Goal: Task Accomplishment & Management: Manage account settings

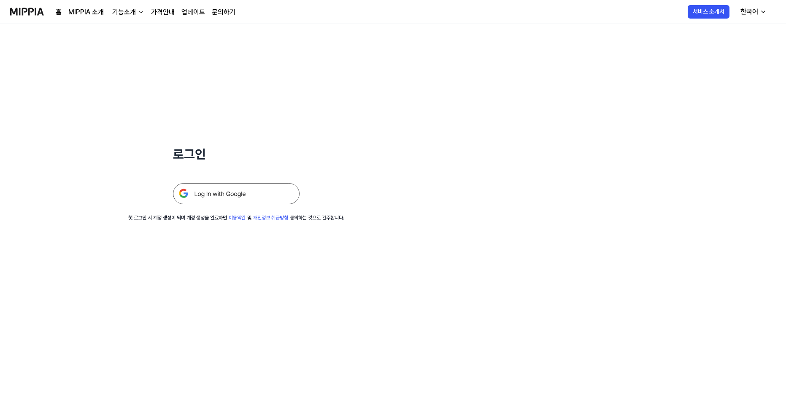
drag, startPoint x: 622, startPoint y: 106, endPoint x: 488, endPoint y: 131, distance: 136.7
click at [621, 105] on div "로그인 첫 로그인 시 계정 생성이 되며 계정 생성을 완료하면 이용약관 및 개인정보 취급방침 동의하는 것으로 간주합니다." at bounding box center [393, 209] width 786 height 371
click at [35, 15] on img at bounding box center [27, 11] width 34 height 23
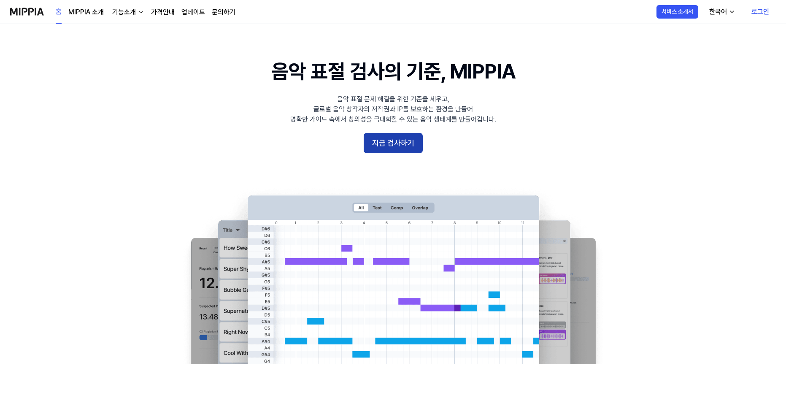
click at [393, 144] on button "지금 검사하기" at bounding box center [393, 143] width 59 height 20
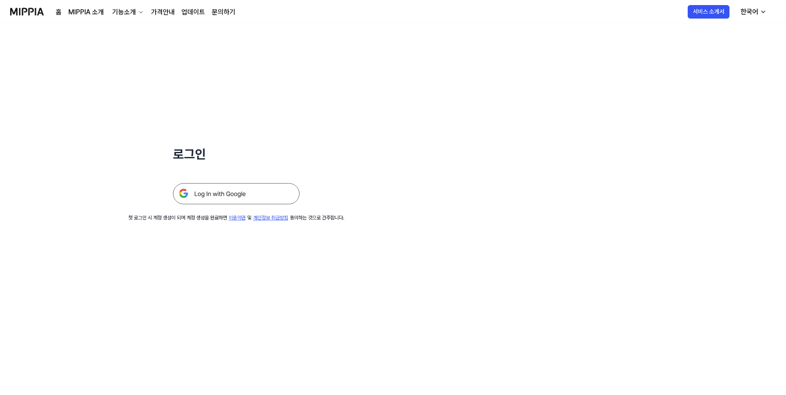
click at [233, 198] on img at bounding box center [236, 193] width 127 height 21
drag, startPoint x: 186, startPoint y: 218, endPoint x: 330, endPoint y: 233, distance: 144.3
click at [306, 222] on div "로그인 첫 로그인 시 계정 생성이 되며 계정 생성을 완료하면 이용약관 및 개인정보 취급방침 동의하는 것으로 간주합니다." at bounding box center [236, 123] width 473 height 198
click at [339, 233] on div "로그인 첫 로그인 시 계정 생성이 되며 계정 생성을 완료하면 이용약관 및 개인정보 취급방침 동의하는 것으로 간주합니다." at bounding box center [393, 209] width 786 height 371
click at [24, 9] on img at bounding box center [27, 11] width 34 height 23
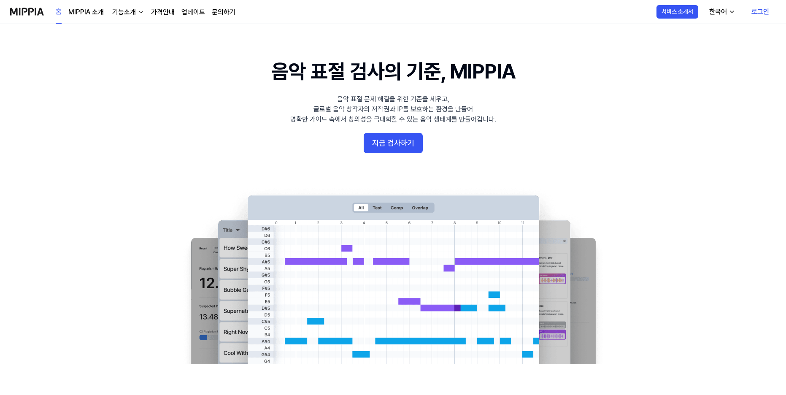
click at [24, 9] on img at bounding box center [27, 11] width 34 height 23
click at [754, 10] on link "로그인" at bounding box center [760, 12] width 31 height 24
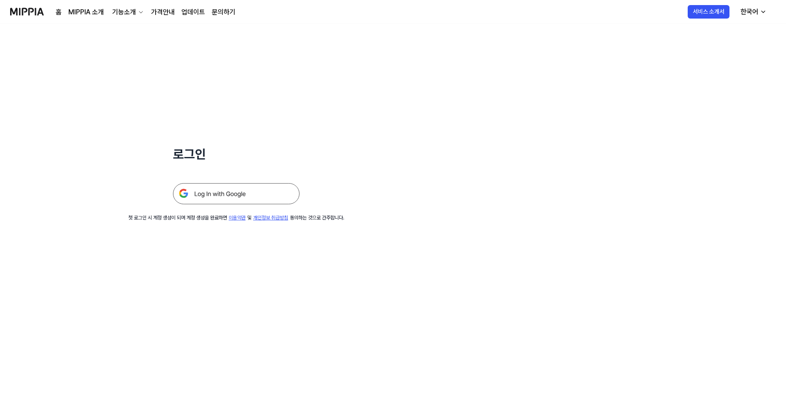
click at [229, 199] on img at bounding box center [236, 193] width 127 height 21
click at [222, 11] on link "문의하기" at bounding box center [224, 12] width 24 height 10
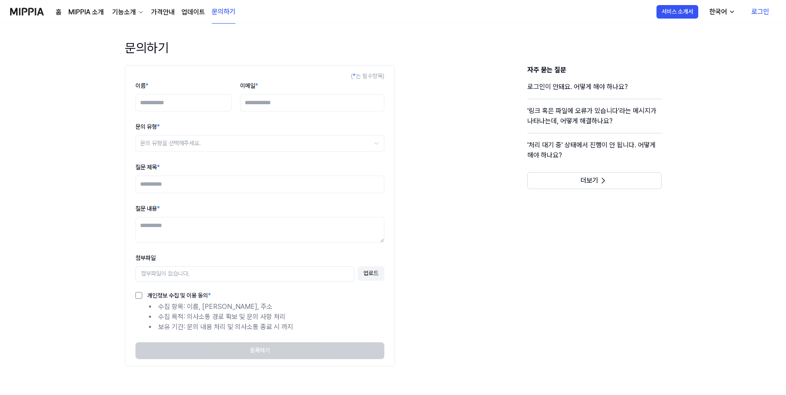
click at [191, 12] on link "업데이트" at bounding box center [193, 12] width 24 height 10
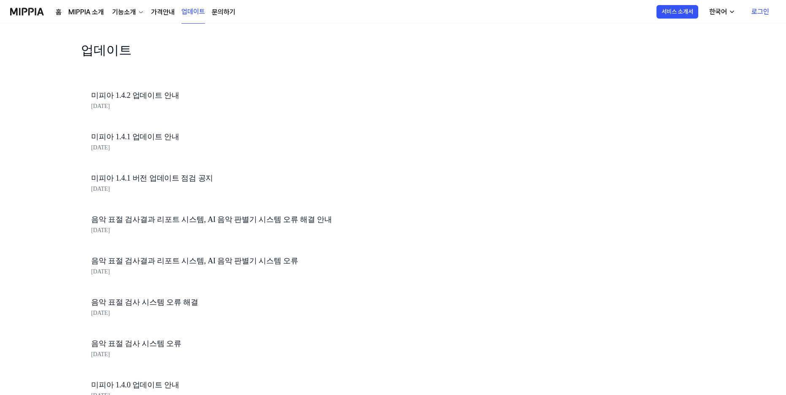
click at [143, 91] on link "미피아 1.4.2 업데이트 안내" at bounding box center [234, 95] width 287 height 12
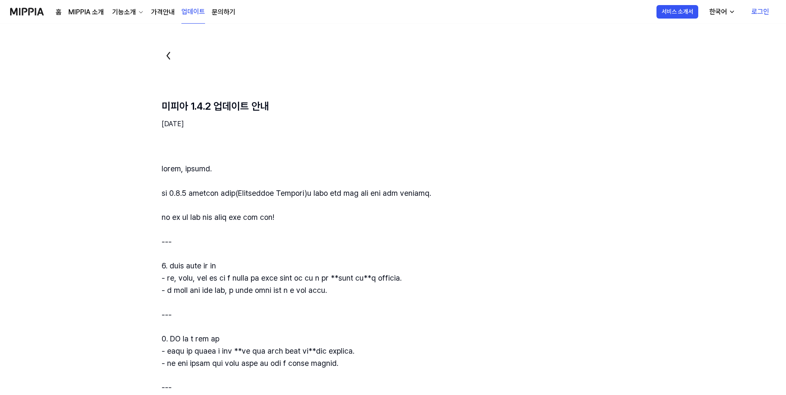
click at [33, 17] on img at bounding box center [27, 11] width 34 height 23
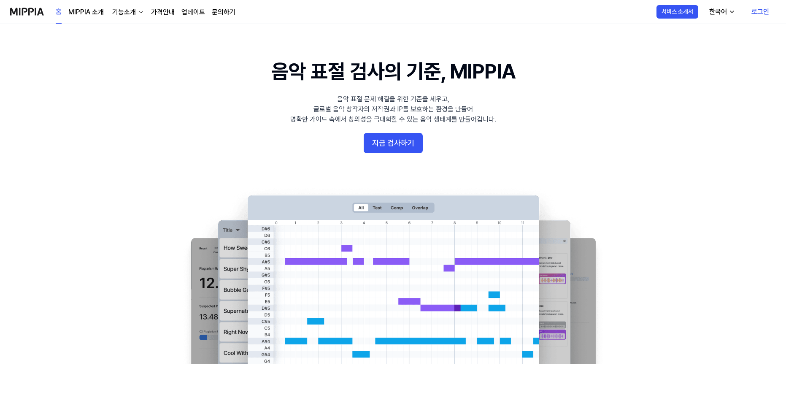
click at [33, 17] on img at bounding box center [27, 11] width 34 height 23
click at [401, 143] on button "지금 검사하기" at bounding box center [393, 143] width 59 height 20
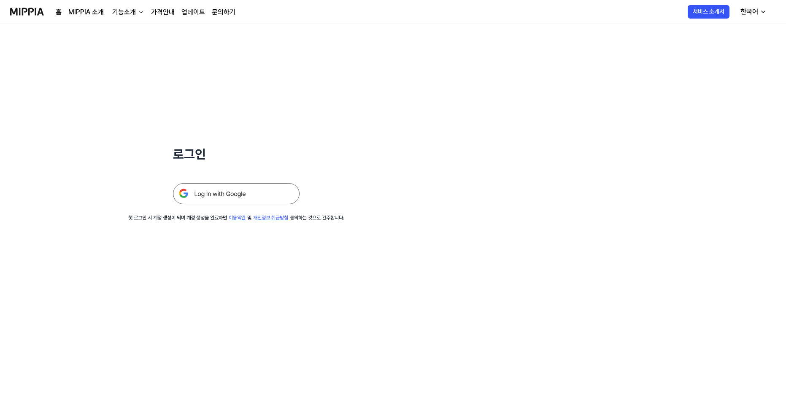
click at [241, 192] on img at bounding box center [236, 193] width 127 height 21
click at [254, 188] on img at bounding box center [236, 193] width 127 height 21
click at [20, 11] on img at bounding box center [27, 11] width 34 height 23
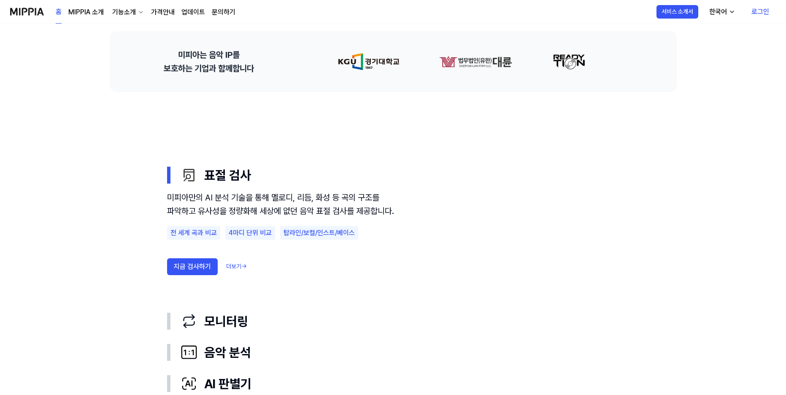
scroll to position [464, 0]
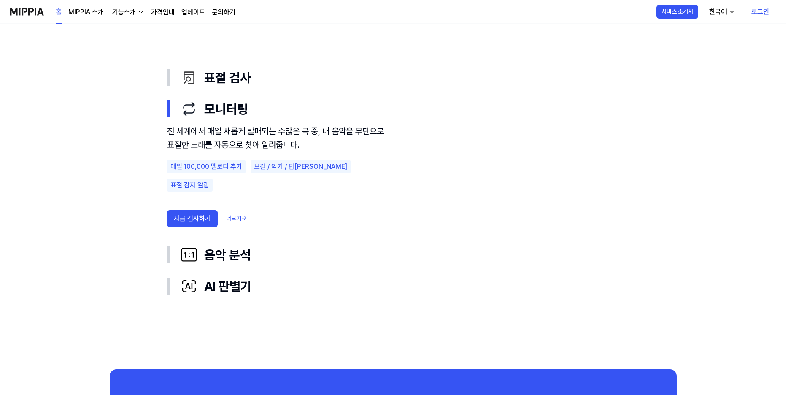
click at [760, 11] on link "로그인" at bounding box center [760, 12] width 31 height 24
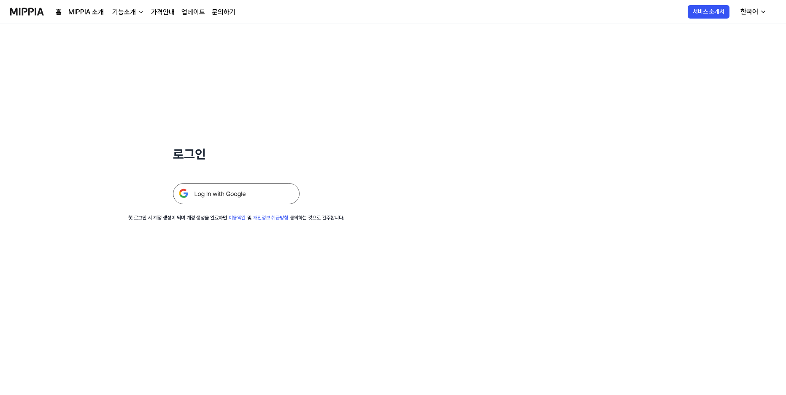
click at [255, 197] on img at bounding box center [236, 193] width 127 height 21
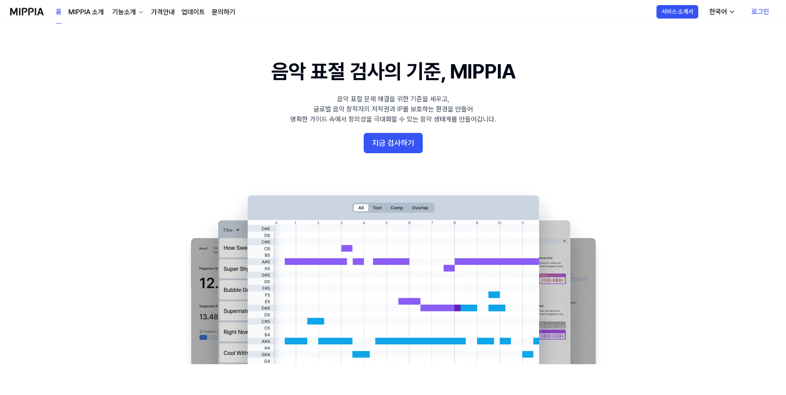
click at [766, 8] on link "로그인" at bounding box center [760, 12] width 31 height 24
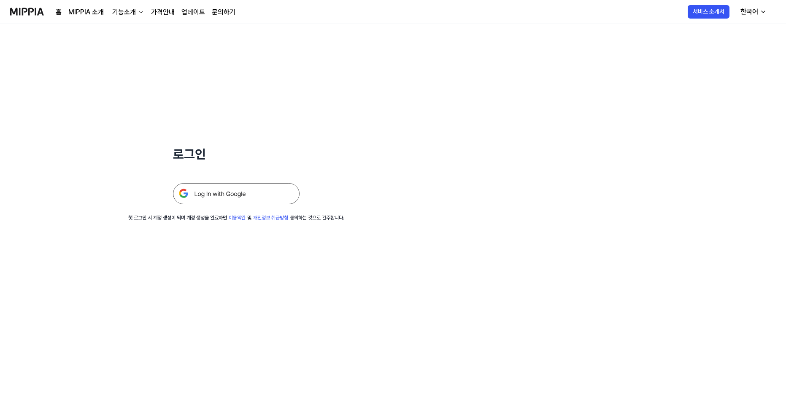
click at [215, 186] on img at bounding box center [236, 193] width 127 height 21
